Goal: Information Seeking & Learning: Learn about a topic

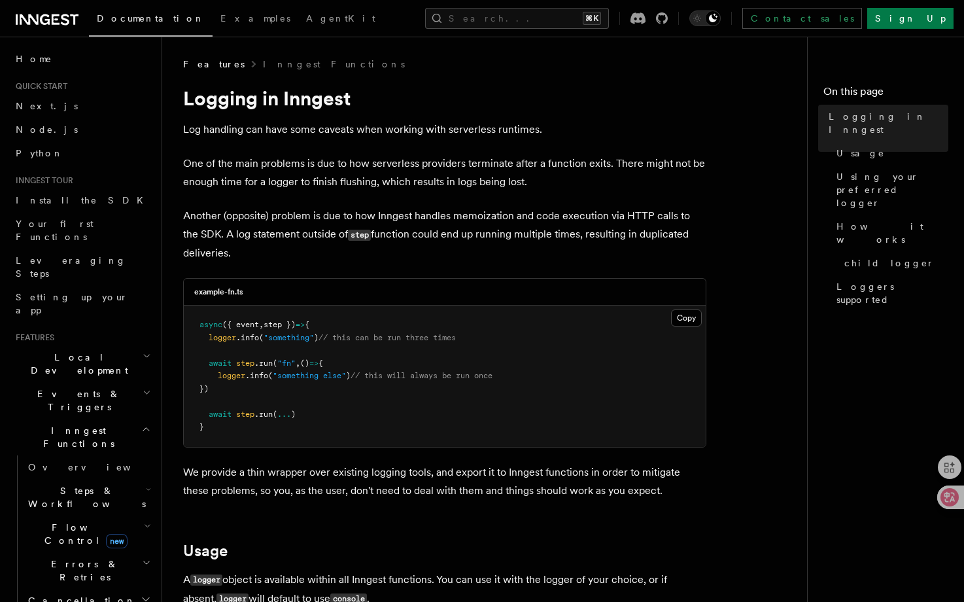
click at [84, 387] on span "Events & Triggers" at bounding box center [76, 400] width 132 height 26
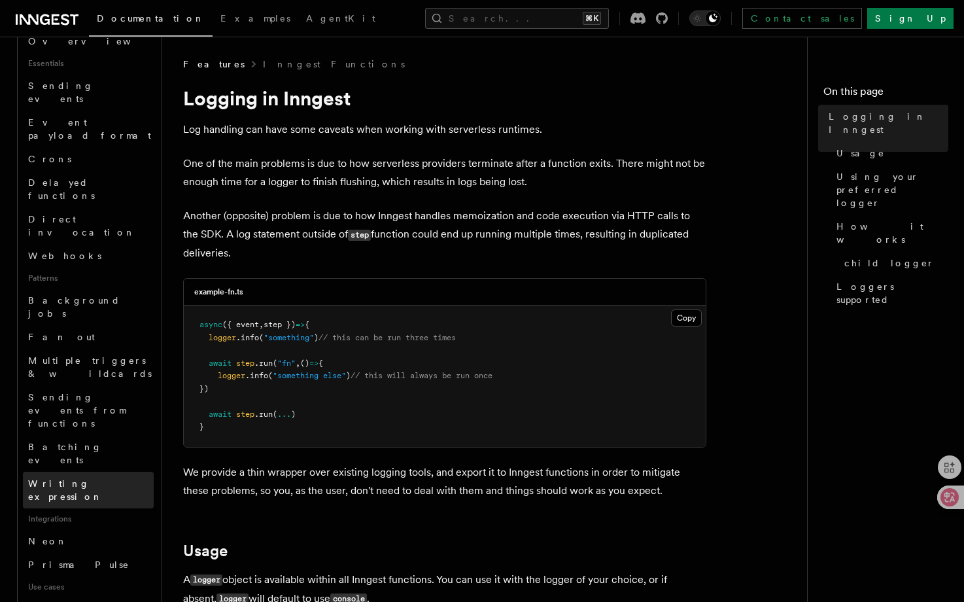
scroll to position [486, 0]
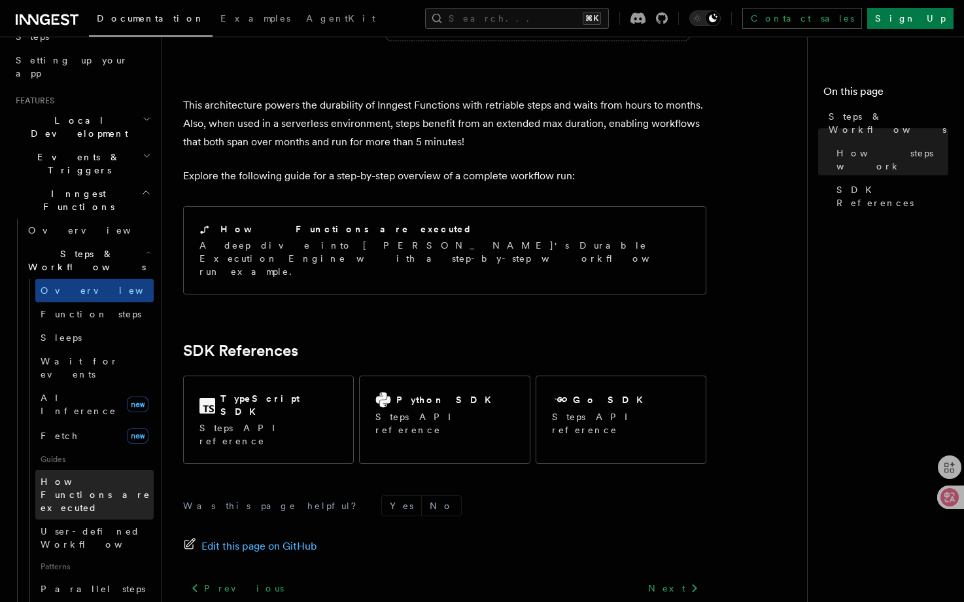
scroll to position [228, 0]
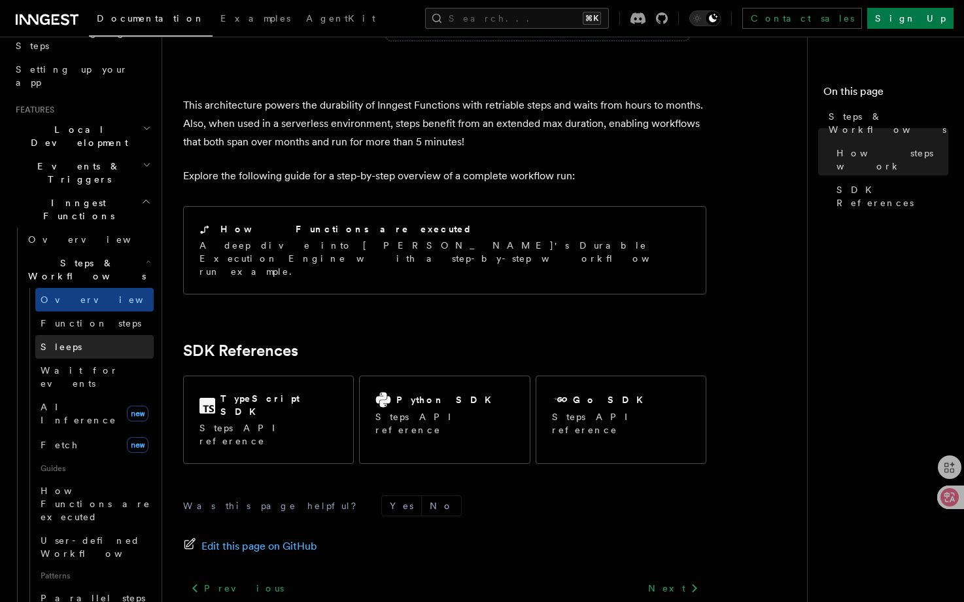
click at [97, 335] on link "Sleeps" at bounding box center [94, 347] width 118 height 24
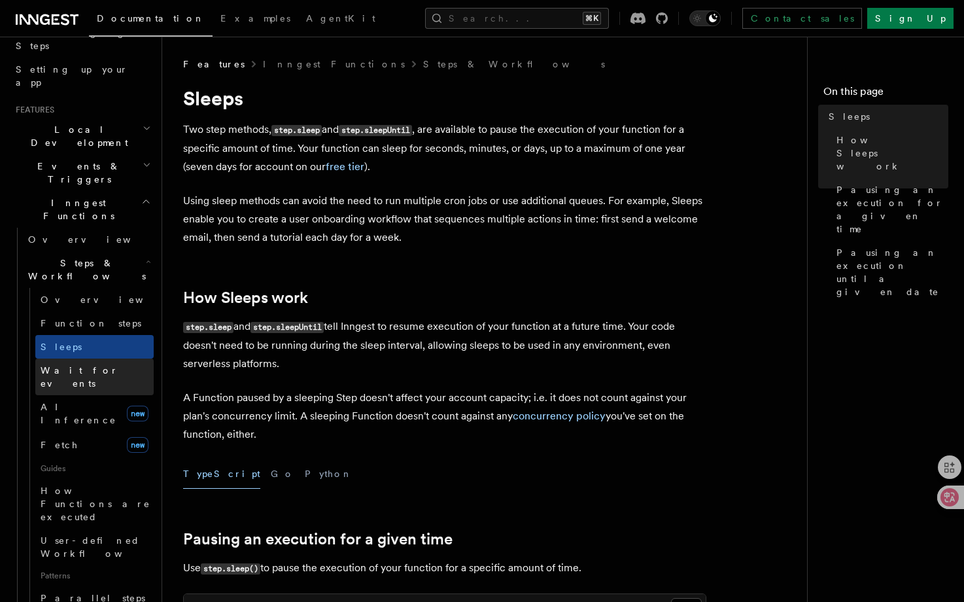
click at [94, 365] on span "Wait for events" at bounding box center [80, 377] width 78 height 24
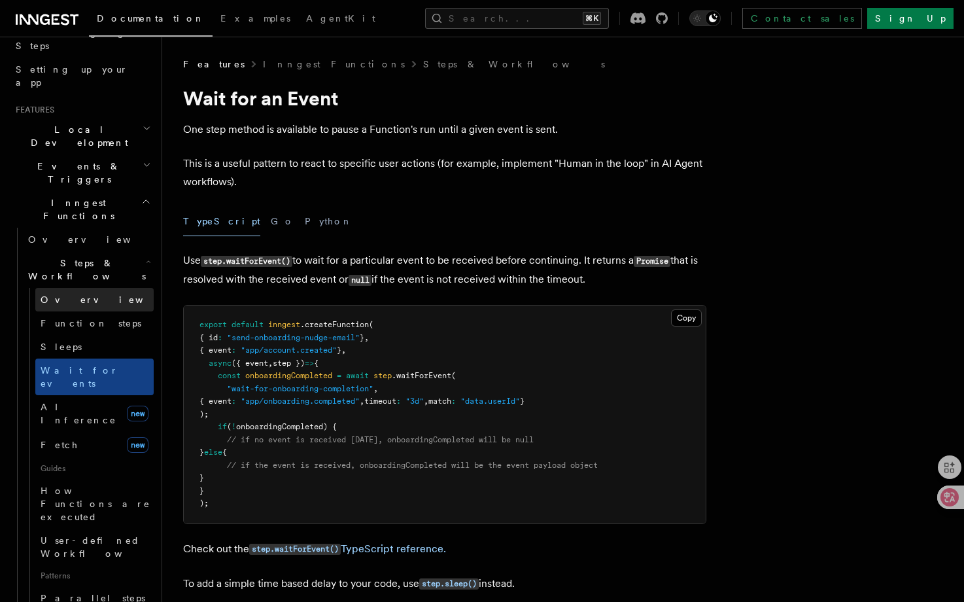
click at [87, 288] on link "Overview" at bounding box center [94, 300] width 118 height 24
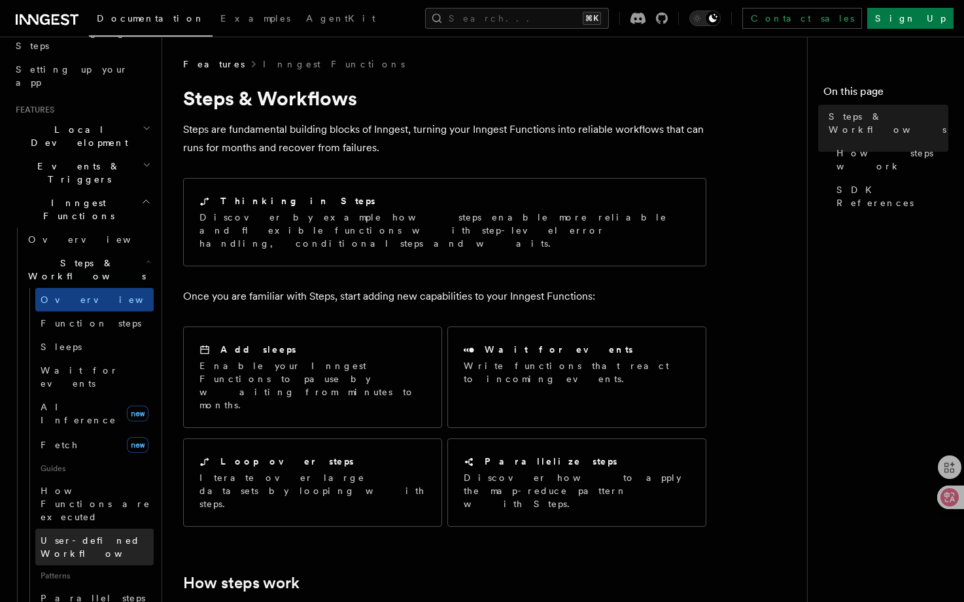
click at [99, 535] on span "User-defined Workflows" at bounding box center [100, 547] width 118 height 24
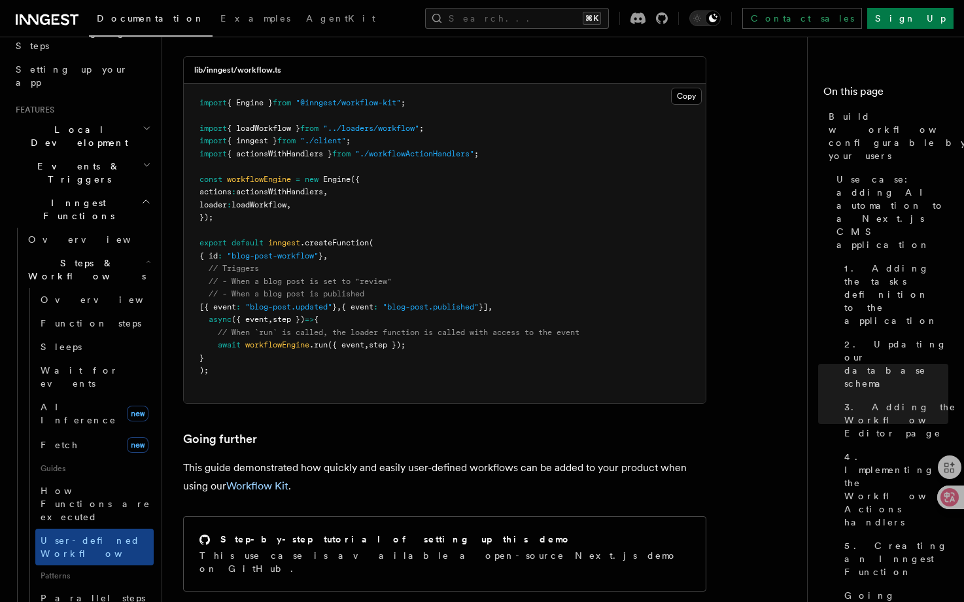
scroll to position [5825, 0]
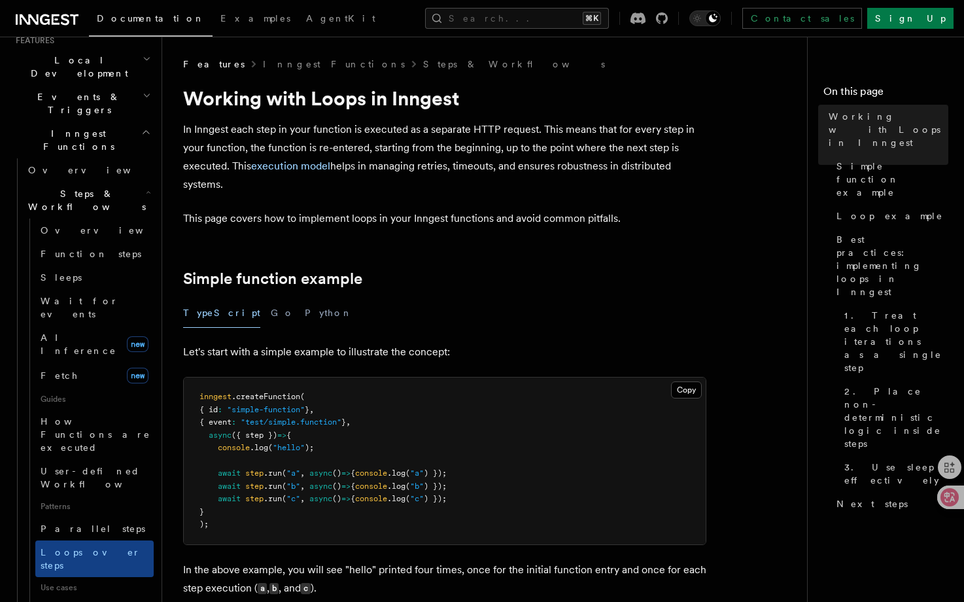
scroll to position [308, 0]
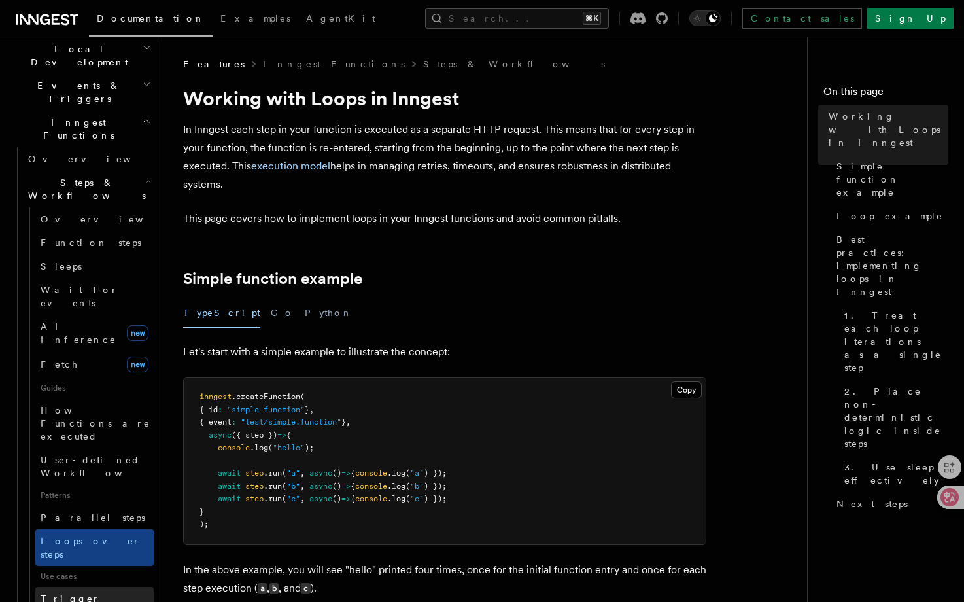
click at [114, 592] on span "Trigger workflows from Retool" at bounding box center [113, 611] width 144 height 39
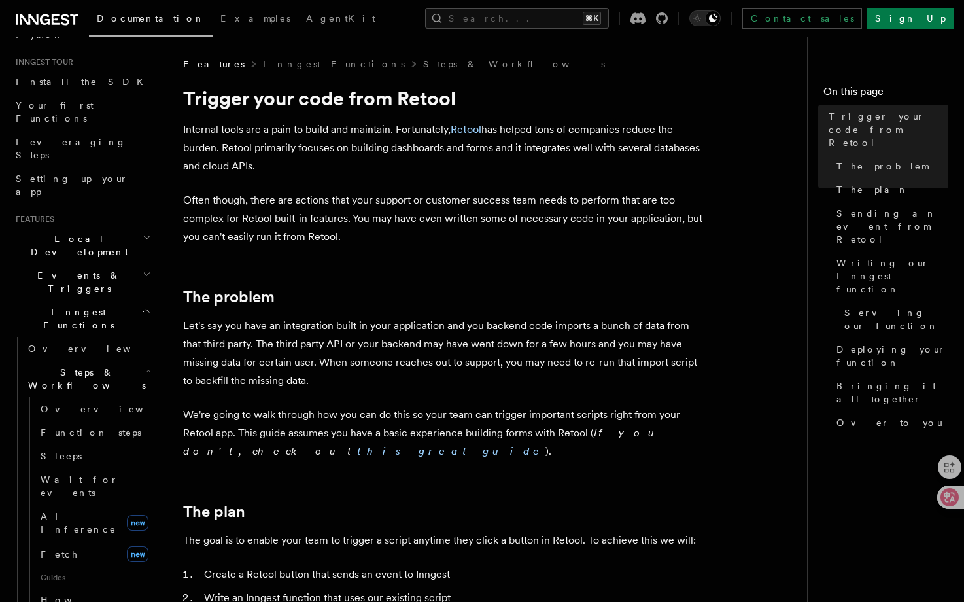
scroll to position [96, 0]
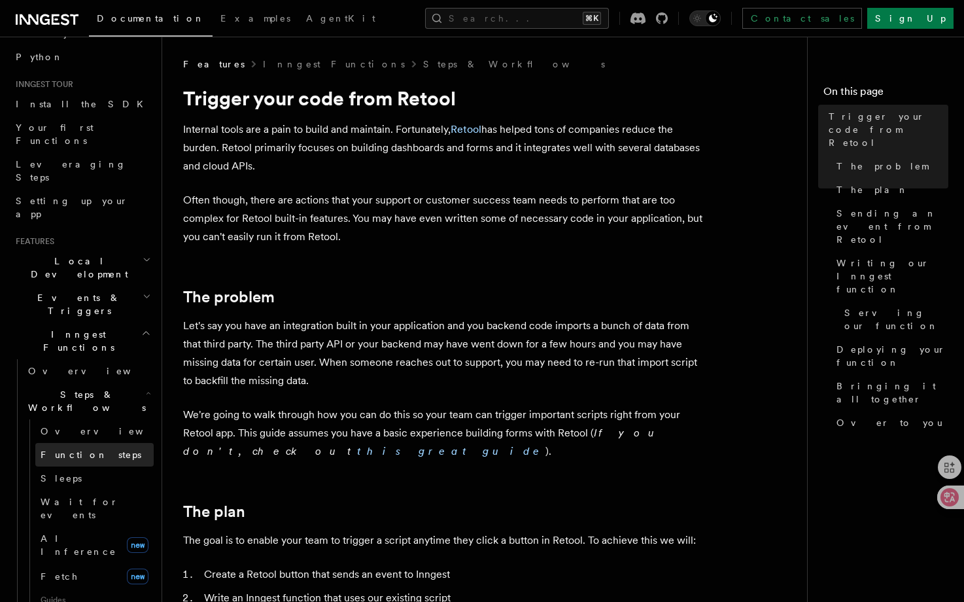
click at [103, 443] on link "Function steps" at bounding box center [94, 455] width 118 height 24
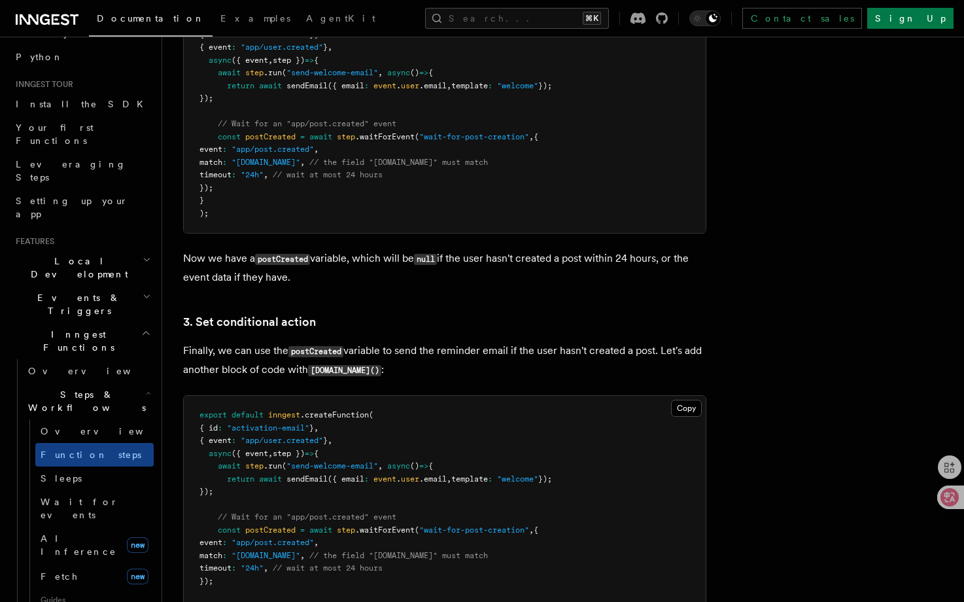
scroll to position [1363, 0]
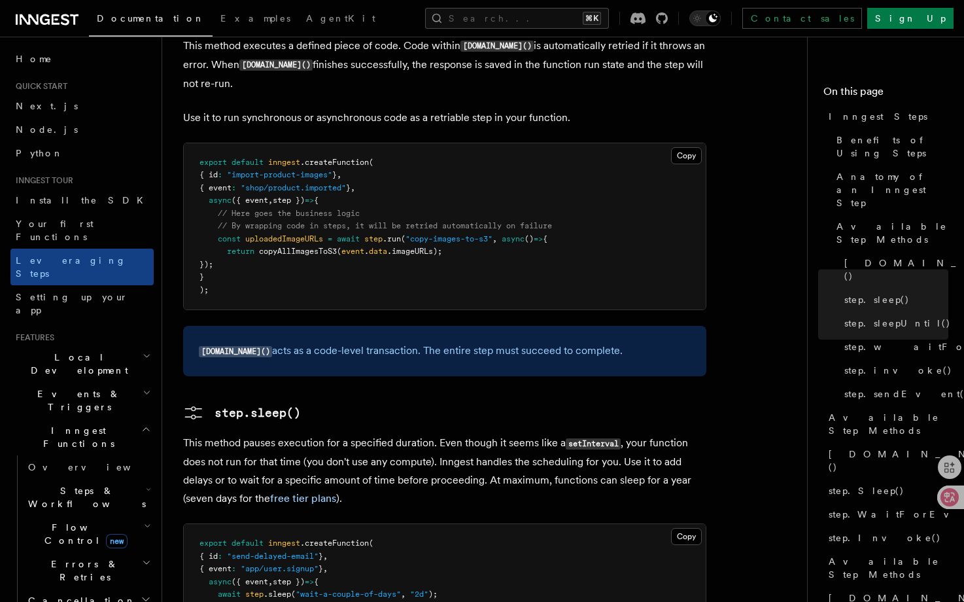
scroll to position [874, 0]
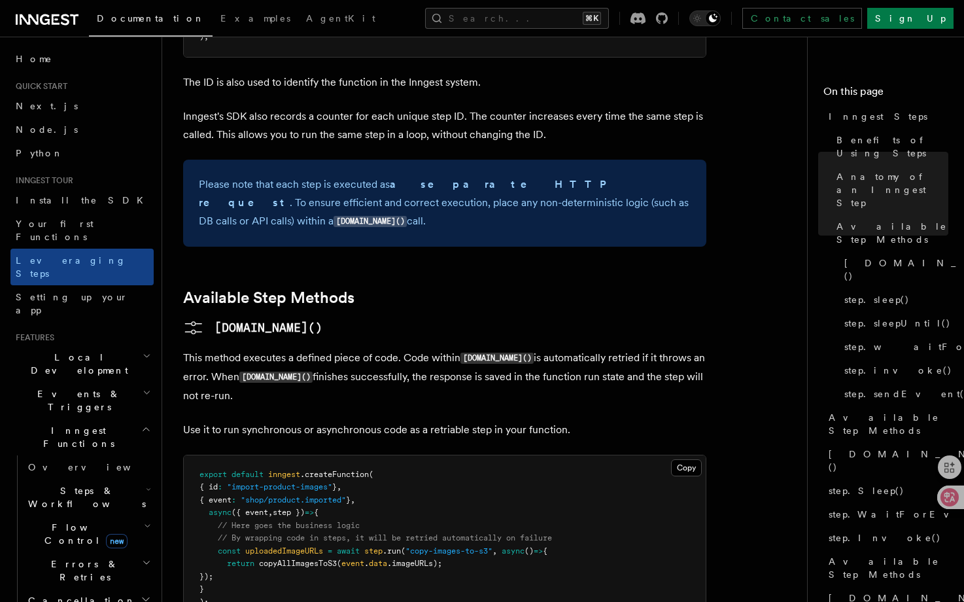
click at [37, 16] on icon at bounding box center [29, 19] width 19 height 10
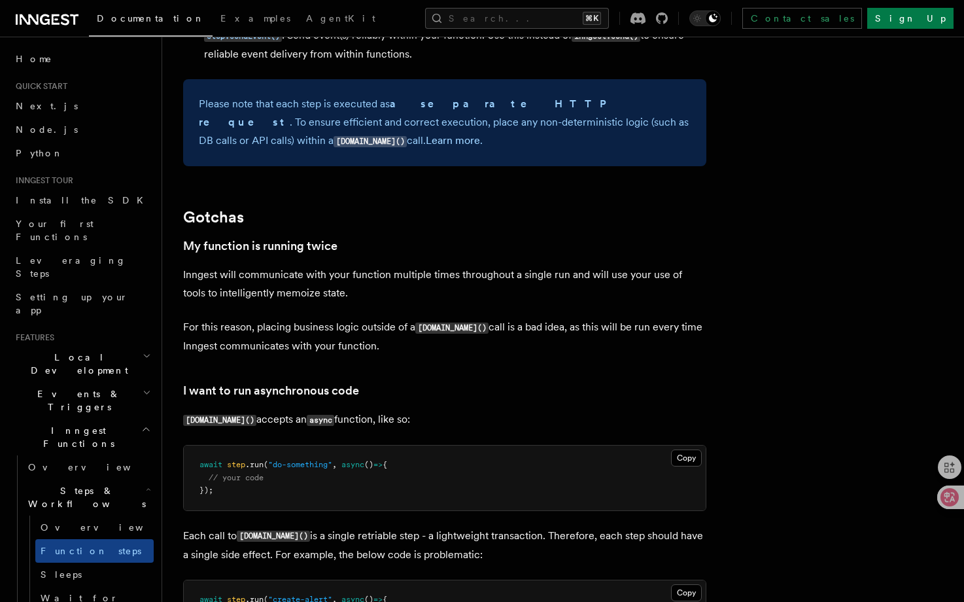
scroll to position [2286, 0]
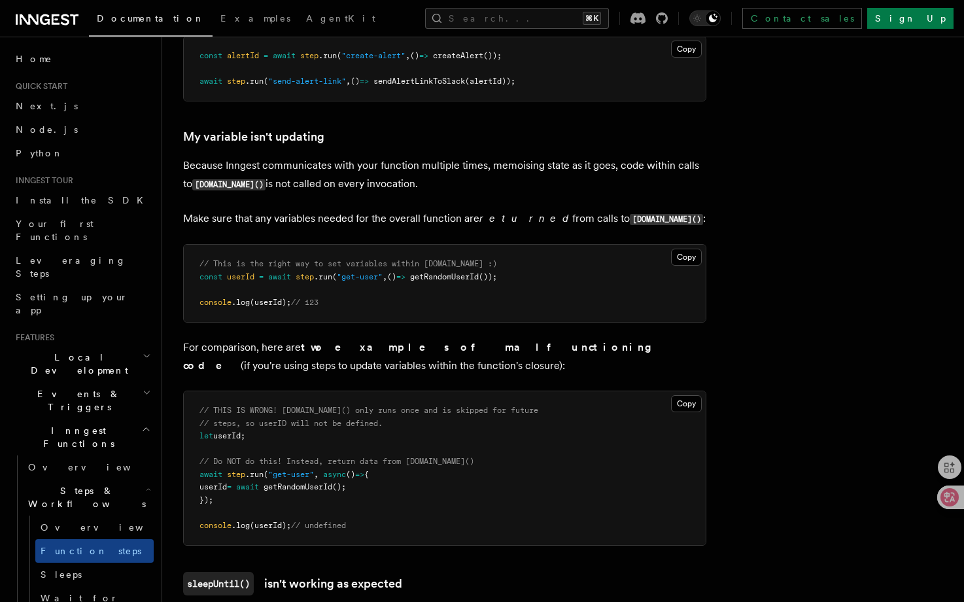
scroll to position [3009, 0]
